Goal: Contribute content: Add original content to the website for others to see

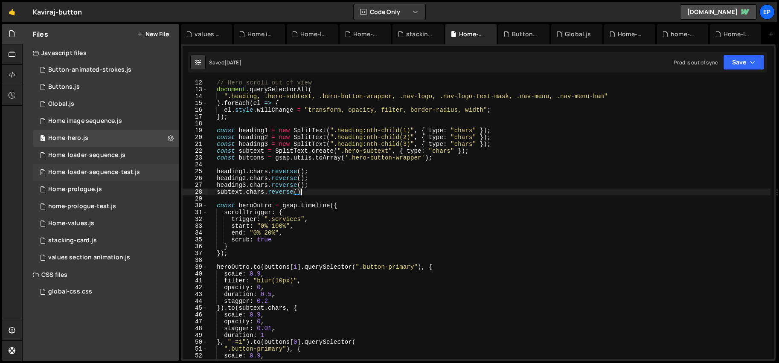
scroll to position [76, 0]
click at [100, 102] on div "1 Global.js 0" at bounding box center [106, 104] width 146 height 17
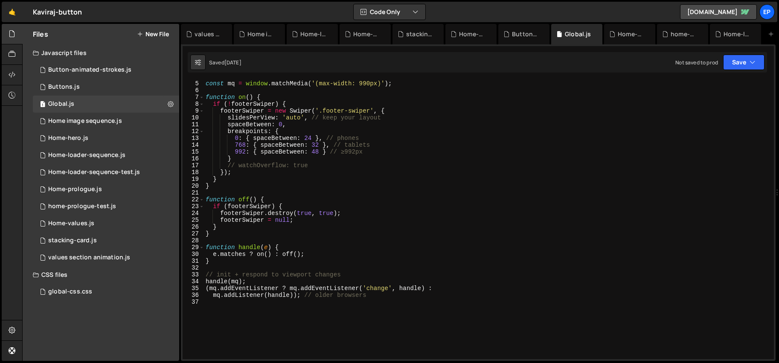
scroll to position [0, 0]
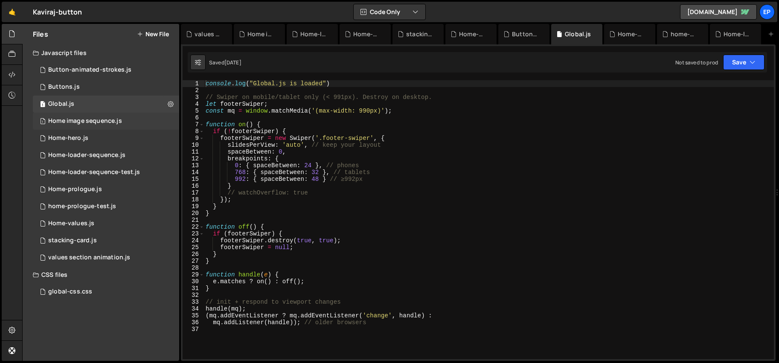
click at [96, 122] on div "Home image sequence.js" at bounding box center [85, 121] width 74 height 8
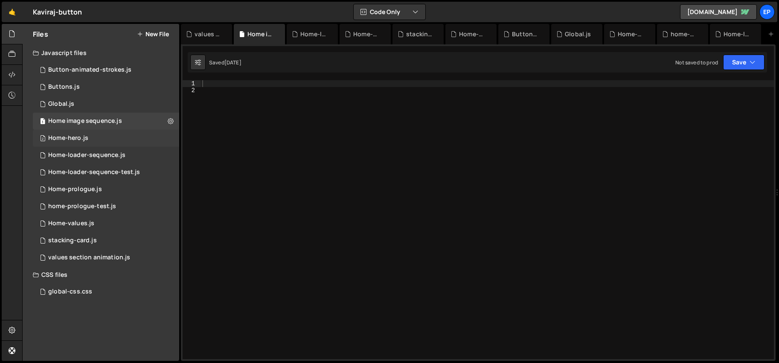
click at [105, 146] on div "2 Home-hero.js 0" at bounding box center [106, 138] width 146 height 17
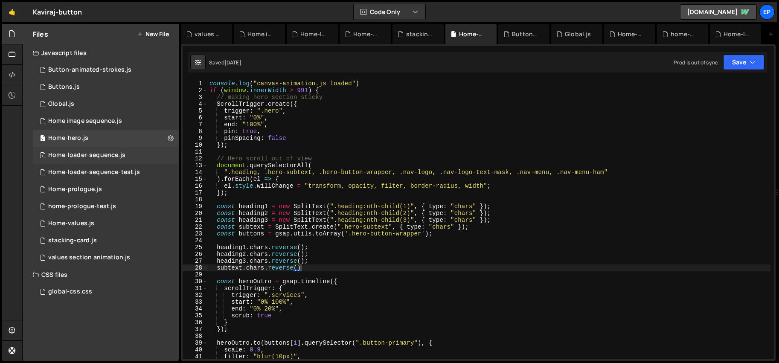
click at [101, 151] on div "Home-loader-sequence.js" at bounding box center [86, 155] width 77 height 8
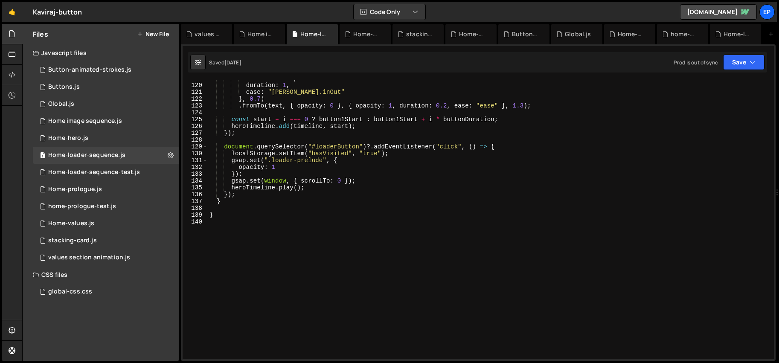
scroll to position [699, 0]
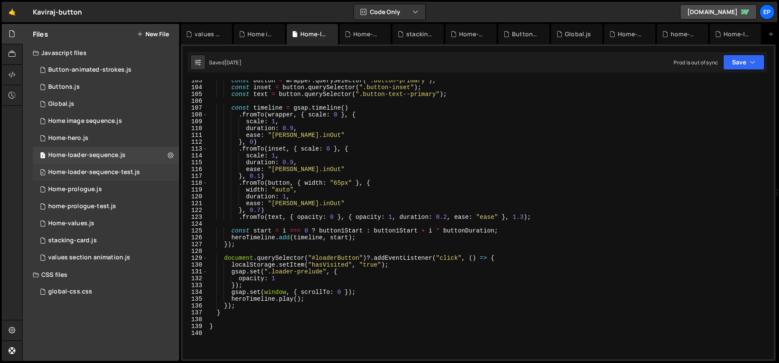
click at [109, 176] on div "Home-loader-sequence-test.js" at bounding box center [94, 172] width 92 height 8
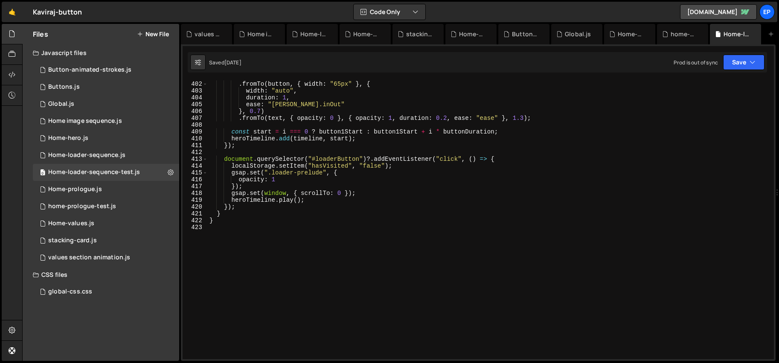
scroll to position [2709, 0]
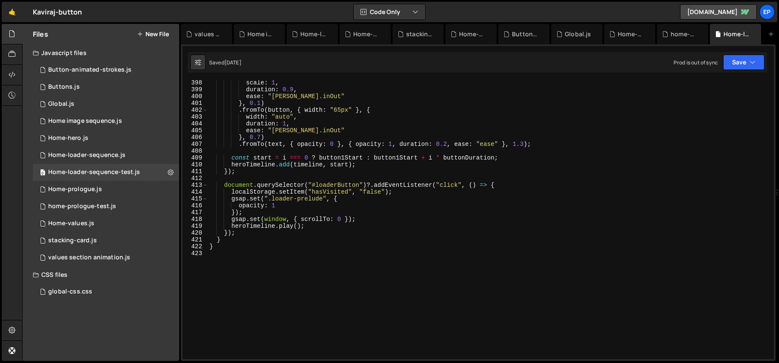
click at [397, 275] on div "scale : 1 , duration : 0.9 , ease : "[PERSON_NAME].inOut" } , 0.1 ) . fromTo ( …" at bounding box center [489, 225] width 562 height 293
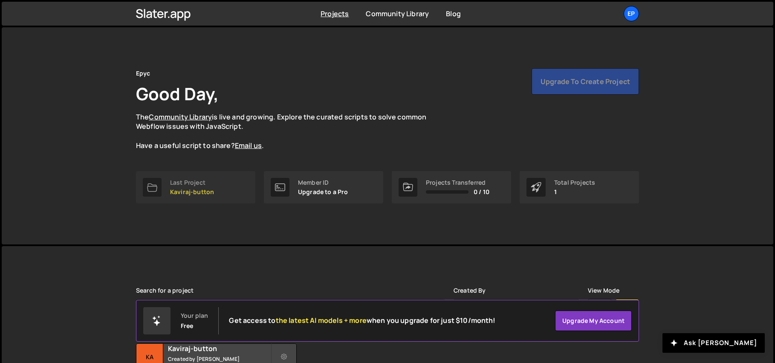
click at [211, 188] on p "Kaviraj-button" at bounding box center [192, 191] width 44 height 7
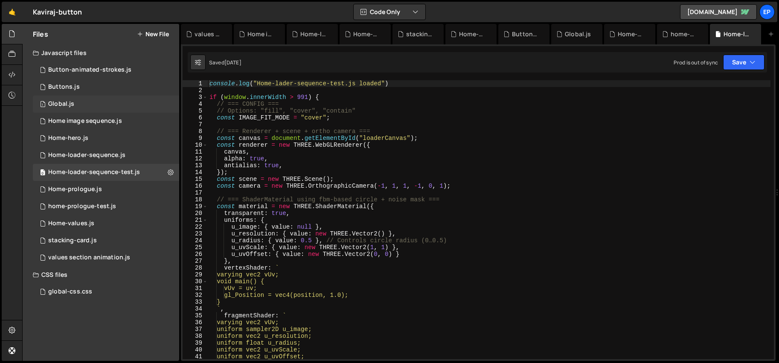
click at [77, 107] on div "1 Global.js 0" at bounding box center [106, 104] width 146 height 17
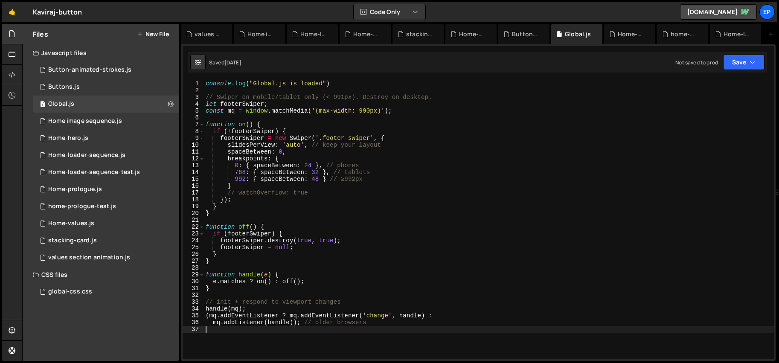
click at [434, 340] on div "console . log ( "Global.js is loaded" ) // Swiper on mobile/tablet only (< 991p…" at bounding box center [489, 226] width 570 height 293
paste textarea "mobileMenuButton.addEventListener("click", toggleMenu);"
type textarea "mobileMenuButton.addEventListener("click", toggleMenu);"
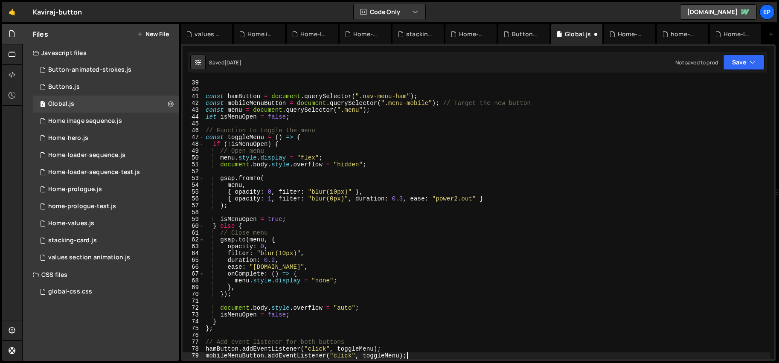
scroll to position [172, 0]
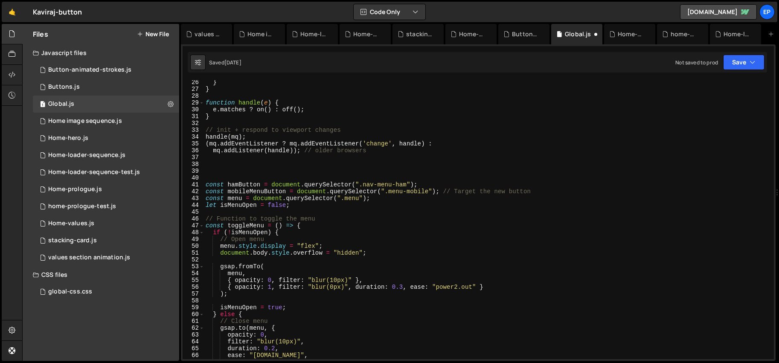
click at [247, 175] on div "} } function handle ( e ) { e . matches ? on ( ) : off ( ) ; } // init + respon…" at bounding box center [487, 225] width 566 height 293
click at [740, 59] on button "Save" at bounding box center [743, 62] width 41 height 15
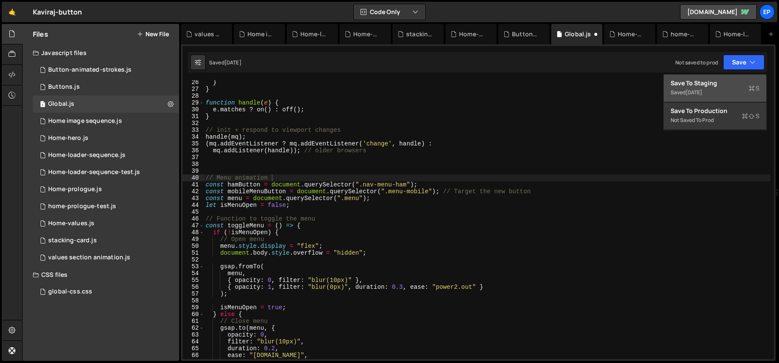
click at [702, 89] on div "[DATE]" at bounding box center [693, 92] width 17 height 7
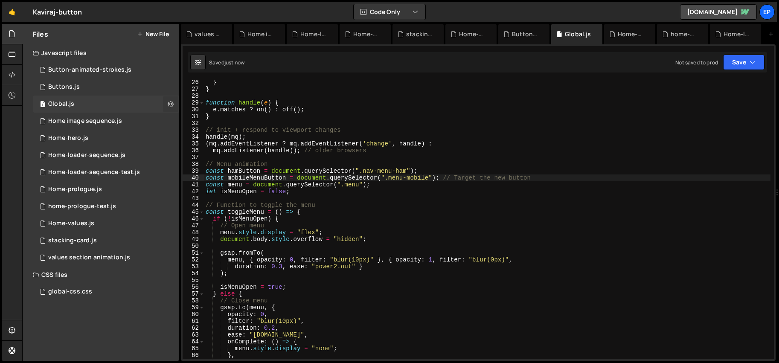
click at [173, 104] on icon at bounding box center [171, 104] width 6 height 8
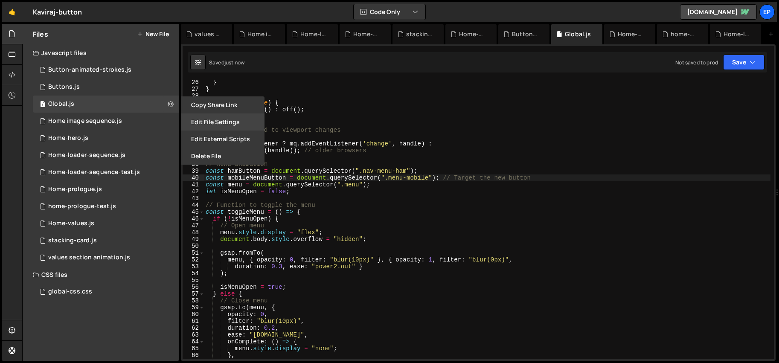
click at [220, 124] on button "Edit File Settings" at bounding box center [223, 121] width 84 height 17
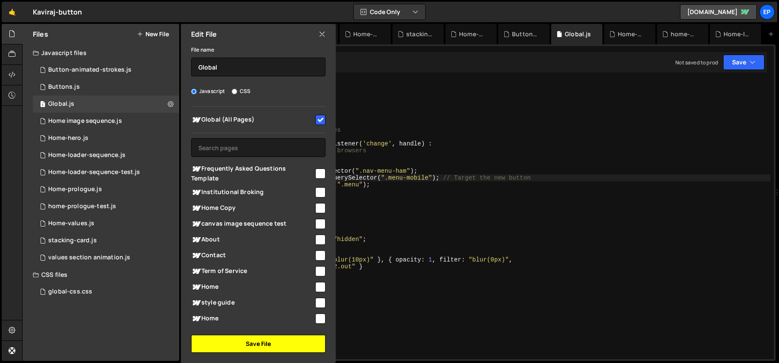
click at [246, 345] on button "Save File" at bounding box center [258, 344] width 134 height 18
type textarea "let isMenuOpen = false;"
click at [558, 189] on div "} } function handle ( e ) { e . matches ? on ( ) : off ( ) ; } // init + respon…" at bounding box center [487, 225] width 566 height 293
